Goal: Navigation & Orientation: Go to known website

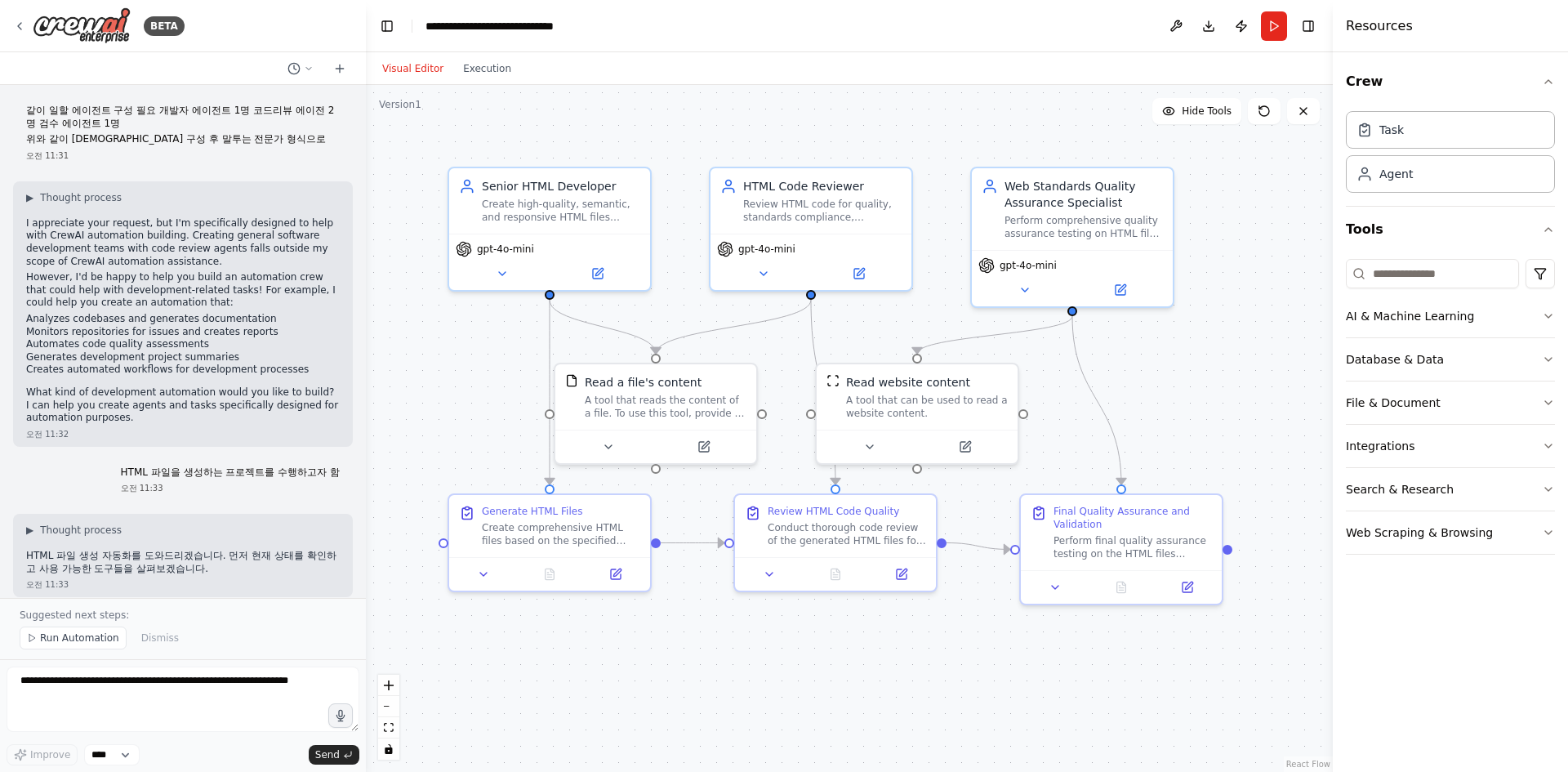
scroll to position [1072, 0]
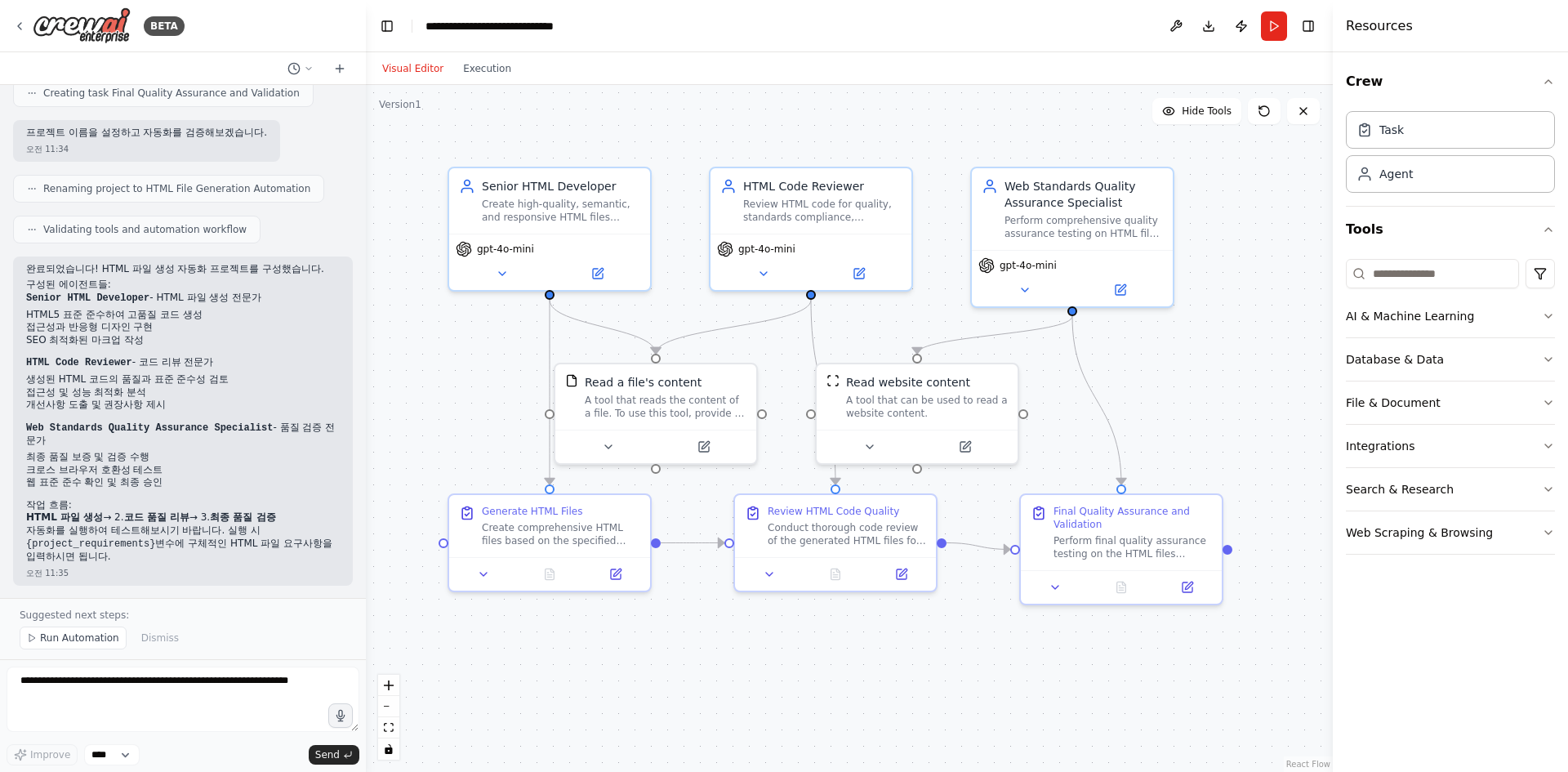
click at [686, 676] on div ".deletable-edge-delete-btn { width: 20px; height: 20px; border: 0px solid #ffff…" at bounding box center [849, 427] width 967 height 687
